Goal: Transaction & Acquisition: Download file/media

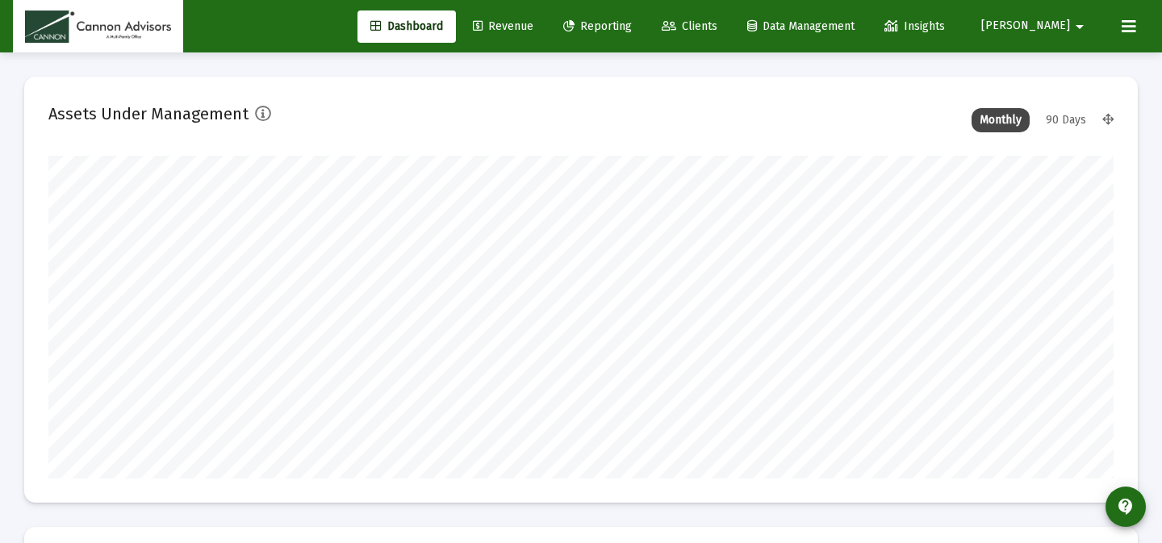
scroll to position [323, 1065]
click at [632, 31] on span "Reporting" at bounding box center [597, 26] width 69 height 14
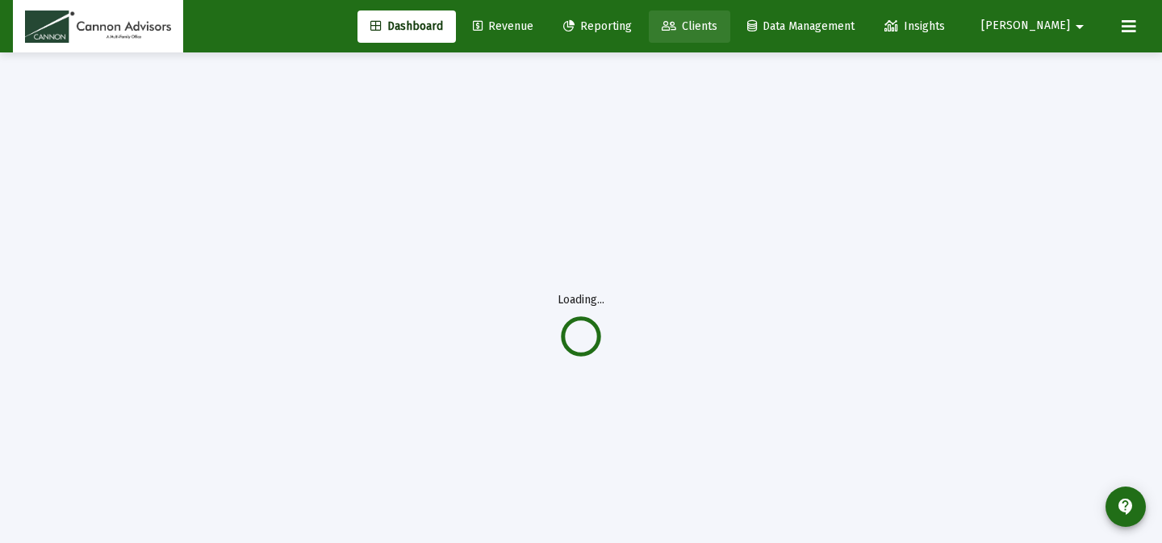
click at [717, 27] on span "Clients" at bounding box center [690, 26] width 56 height 14
click at [546, 18] on link "Revenue" at bounding box center [503, 26] width 86 height 32
click at [632, 24] on span "Reporting" at bounding box center [597, 26] width 69 height 14
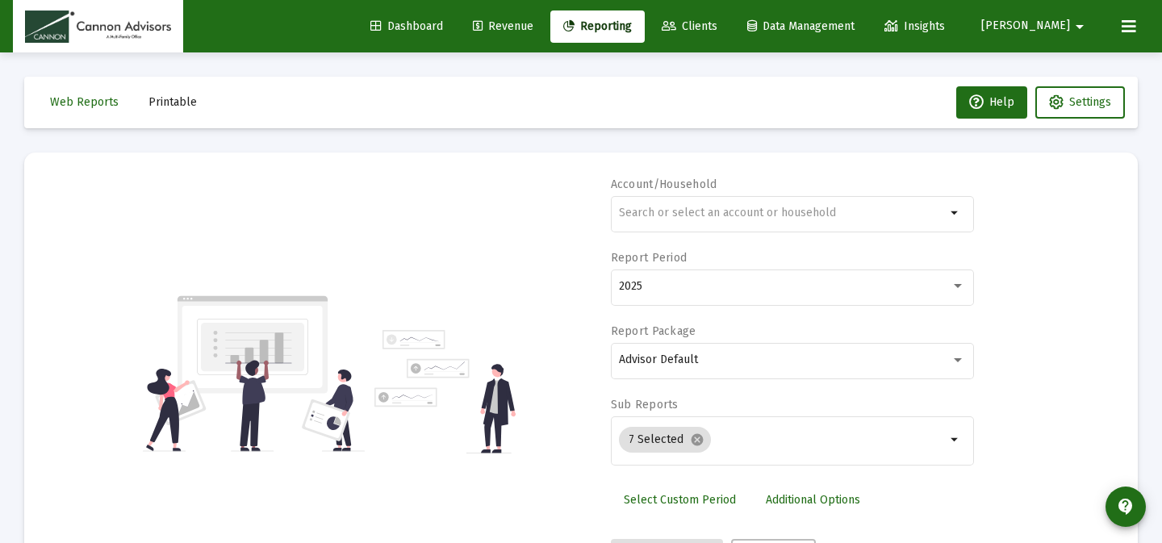
click at [161, 92] on button "Printable" at bounding box center [173, 102] width 74 height 32
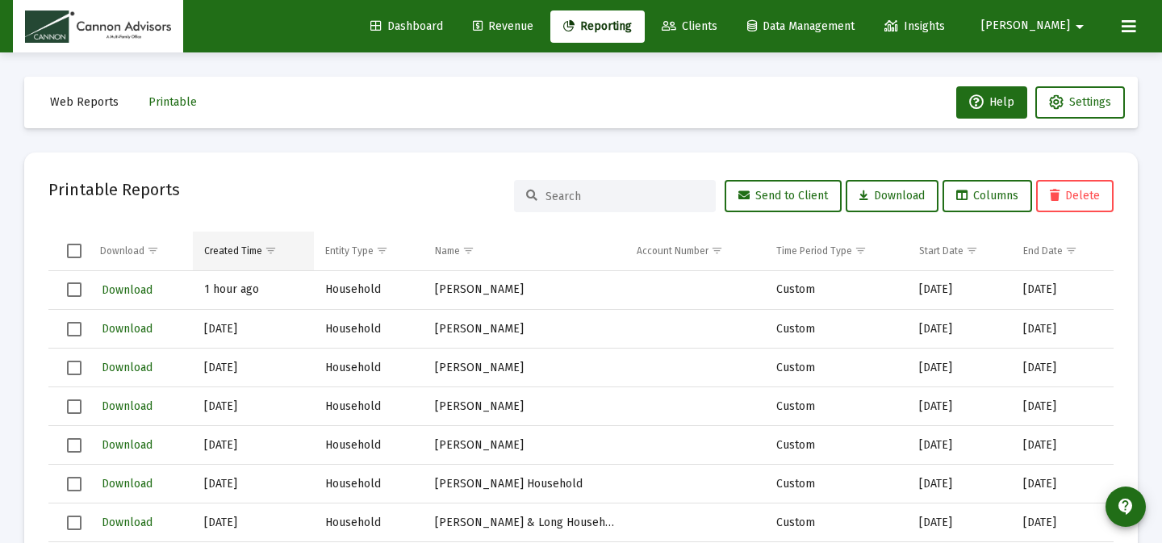
click at [271, 248] on span "Show filter options for column 'Created Time'" at bounding box center [271, 250] width 12 height 12
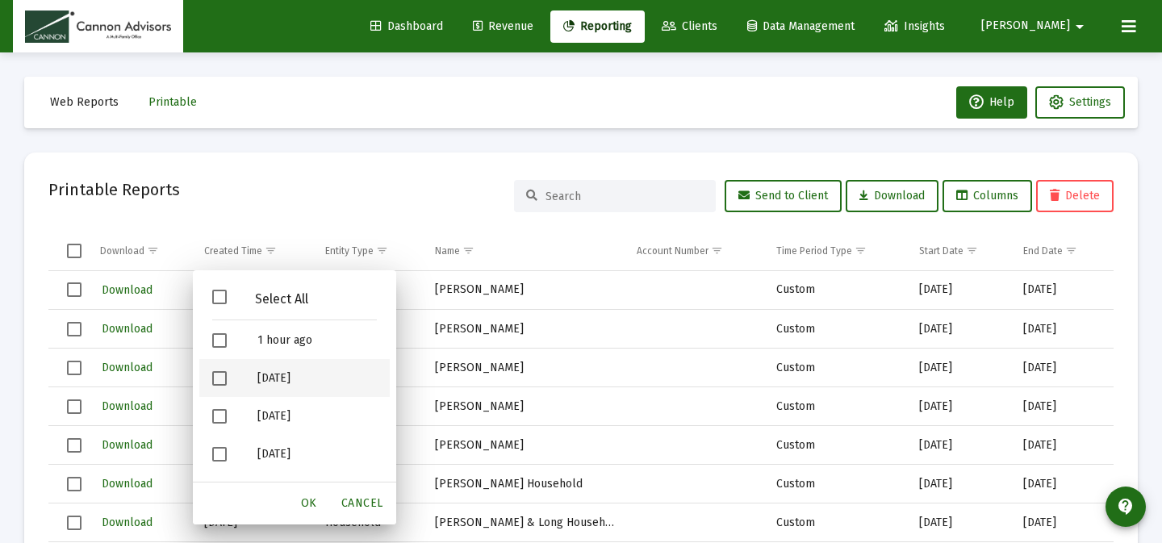
click at [220, 380] on span "Filter options" at bounding box center [219, 378] width 15 height 15
click at [319, 492] on div "OK" at bounding box center [309, 503] width 52 height 29
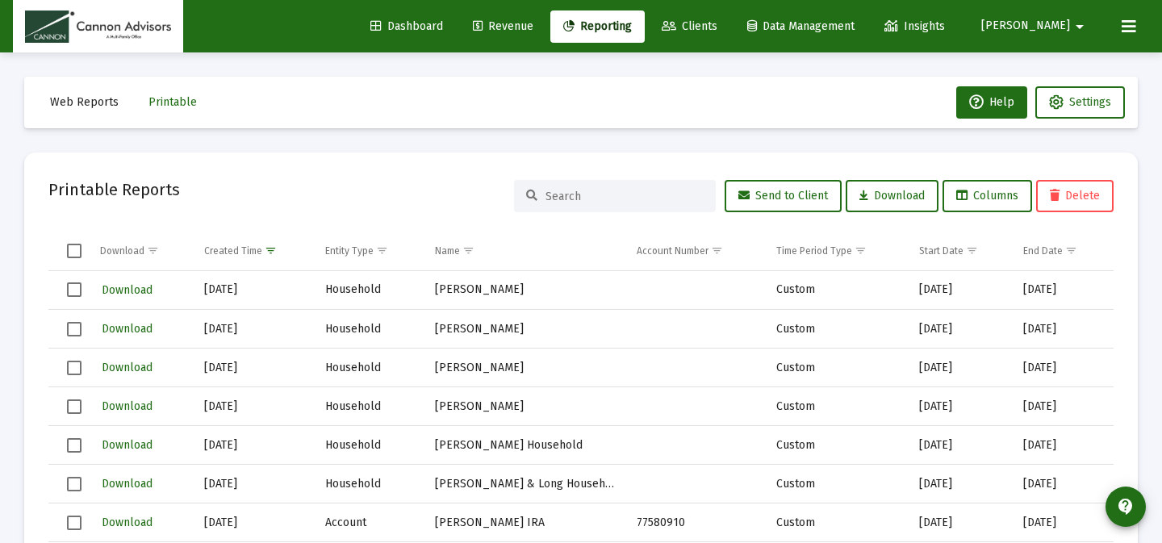
click at [65, 263] on td "Data grid" at bounding box center [68, 251] width 40 height 39
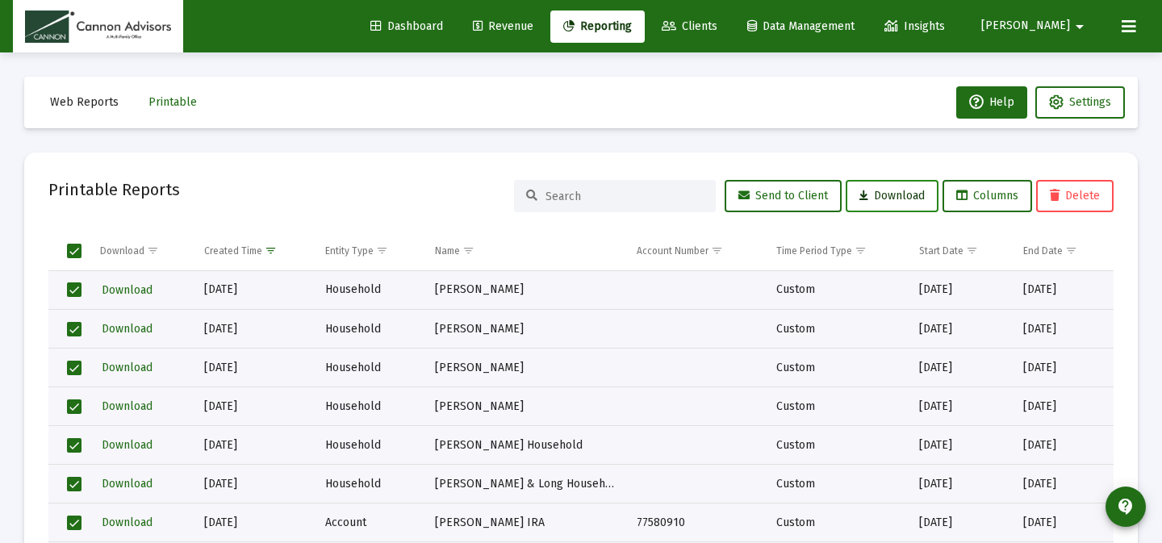
click at [891, 190] on span "Download" at bounding box center [891, 196] width 65 height 14
click at [69, 255] on span "Select all" at bounding box center [74, 251] width 15 height 15
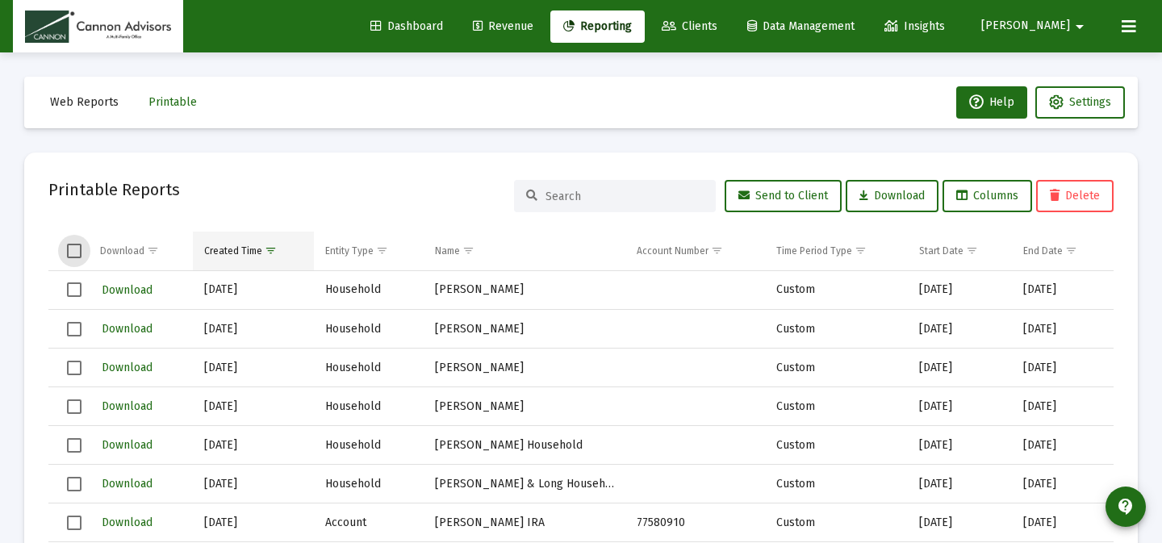
click at [272, 249] on span "Show filter options for column 'Created Time'" at bounding box center [271, 250] width 12 height 12
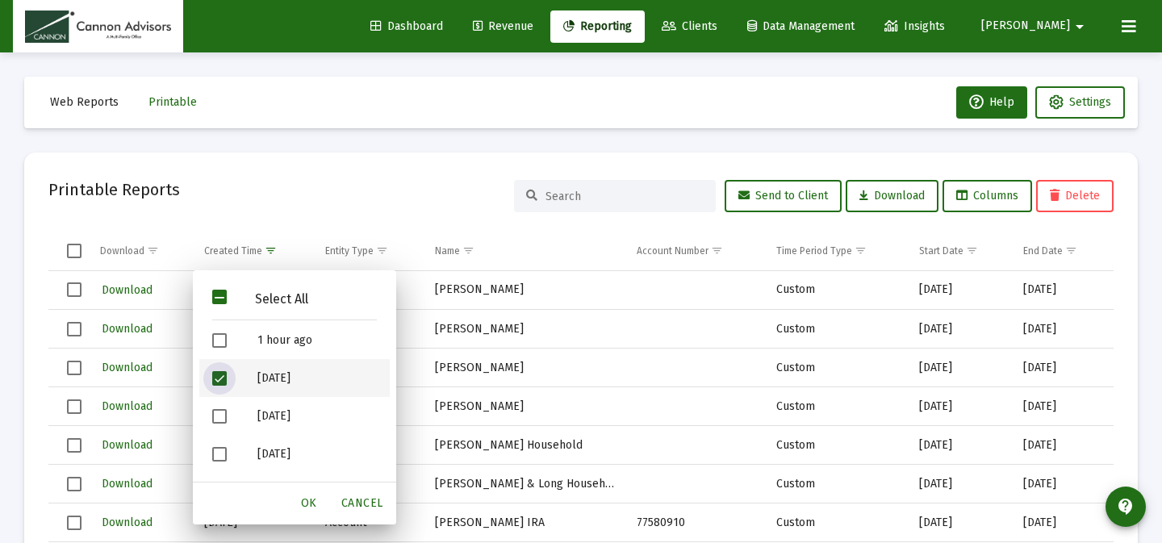
click at [223, 382] on span "Filter options" at bounding box center [219, 378] width 15 height 15
click at [219, 343] on span "Filter options" at bounding box center [219, 340] width 15 height 15
click at [304, 493] on div "OK" at bounding box center [309, 503] width 52 height 29
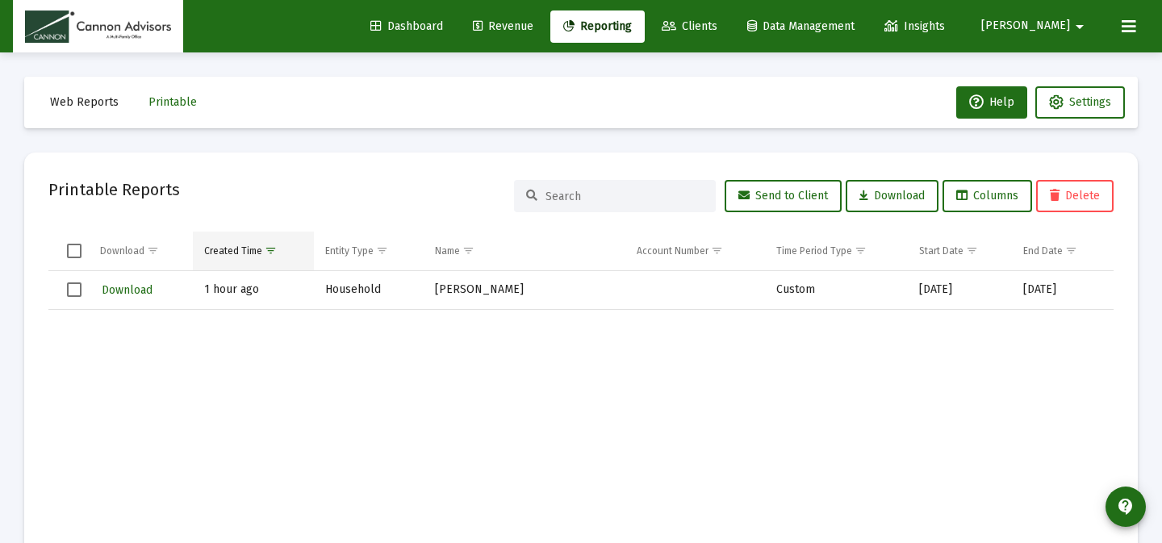
click at [268, 256] on span "Show filter options for column 'Created Time'" at bounding box center [271, 250] width 12 height 12
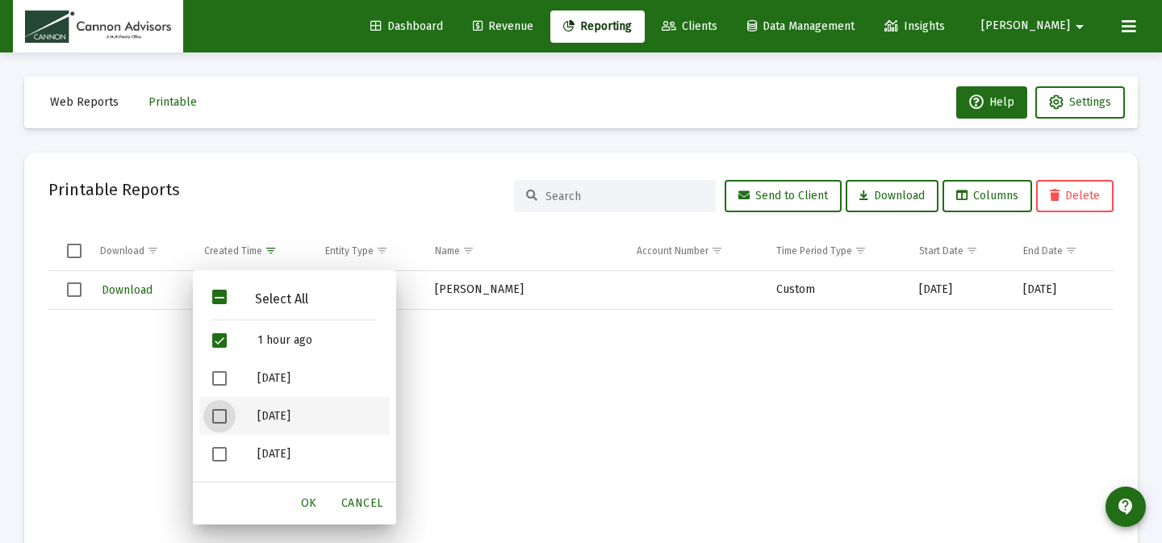
click at [219, 409] on span "Filter options" at bounding box center [219, 416] width 15 height 15
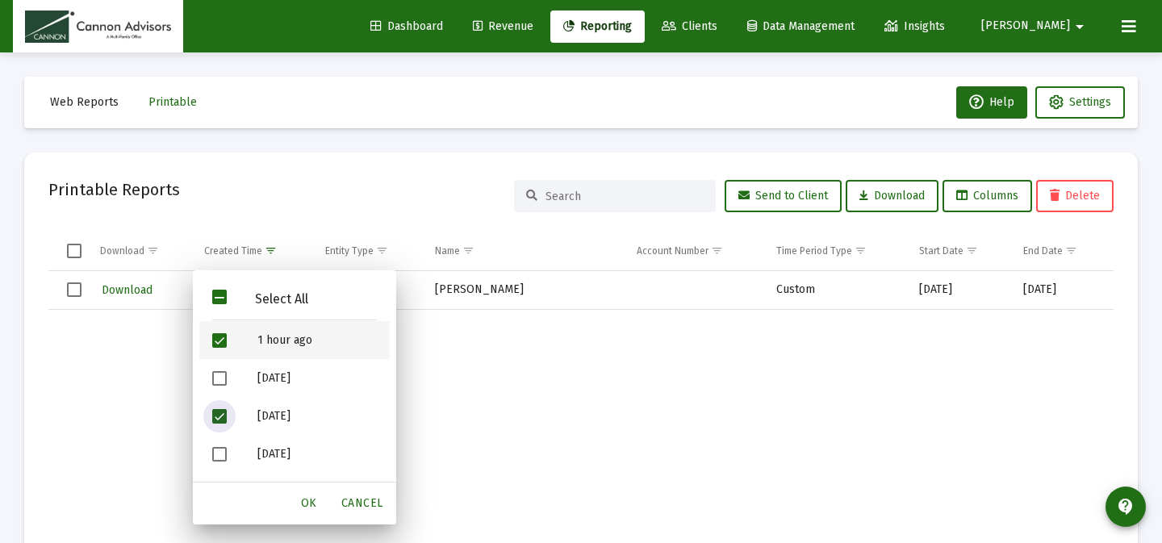
click at [220, 331] on div "Filter options" at bounding box center [221, 340] width 45 height 38
click at [299, 491] on div "OK" at bounding box center [309, 503] width 52 height 29
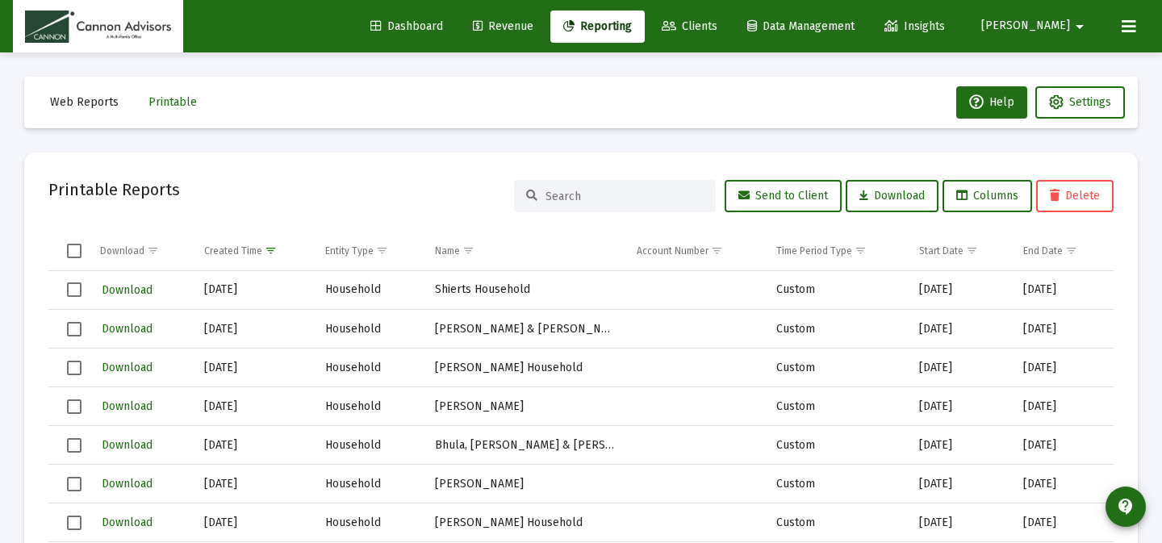
click at [73, 254] on span "Select all" at bounding box center [74, 251] width 15 height 15
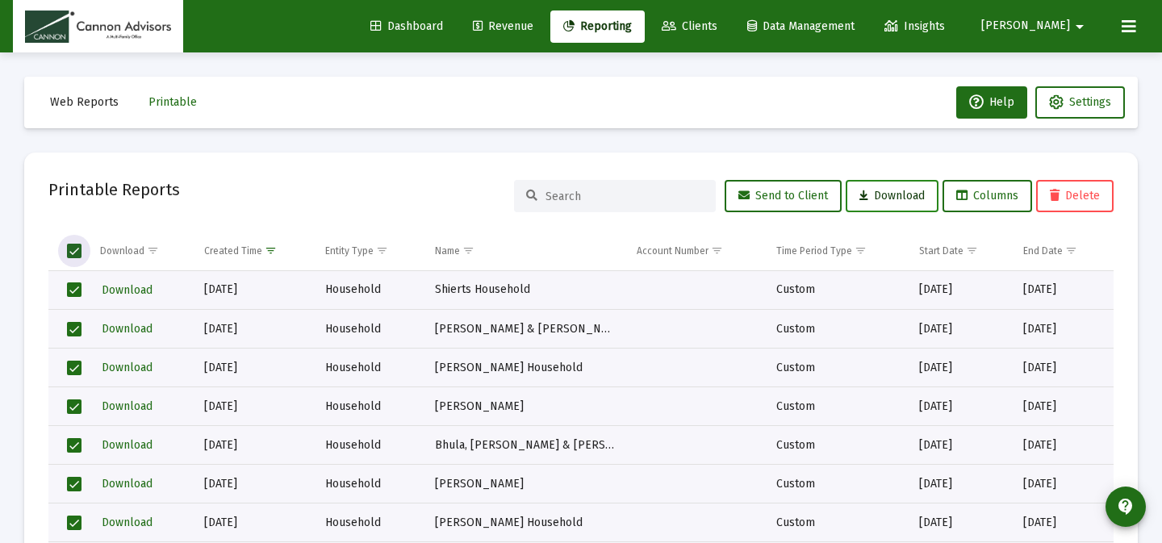
click at [890, 200] on span "Download" at bounding box center [891, 196] width 65 height 14
click at [63, 249] on td "Data grid" at bounding box center [68, 251] width 40 height 39
